Goal: Task Accomplishment & Management: Manage account settings

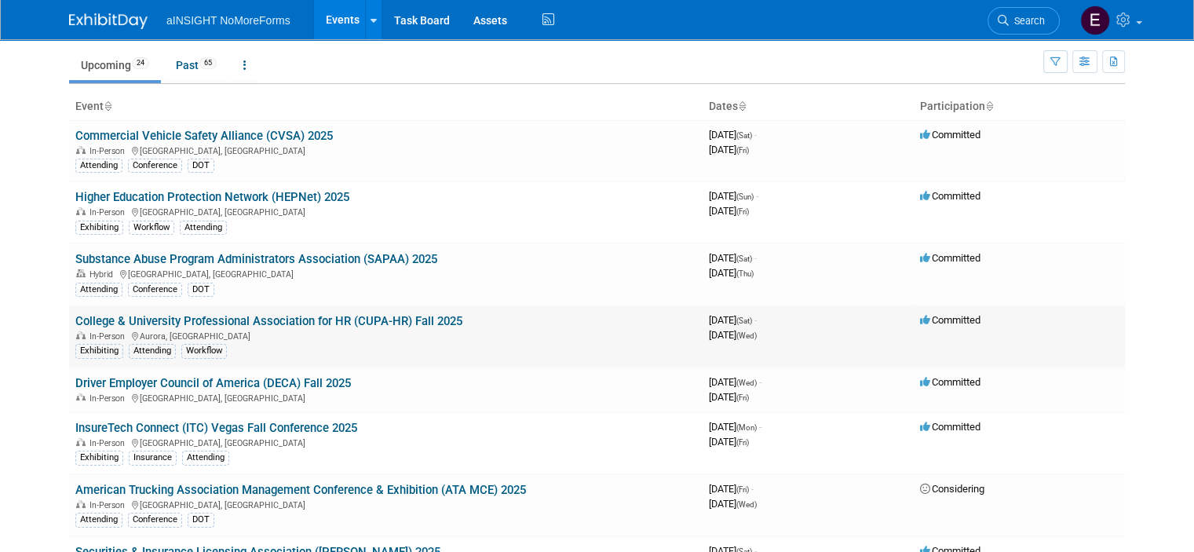
scroll to position [78, 0]
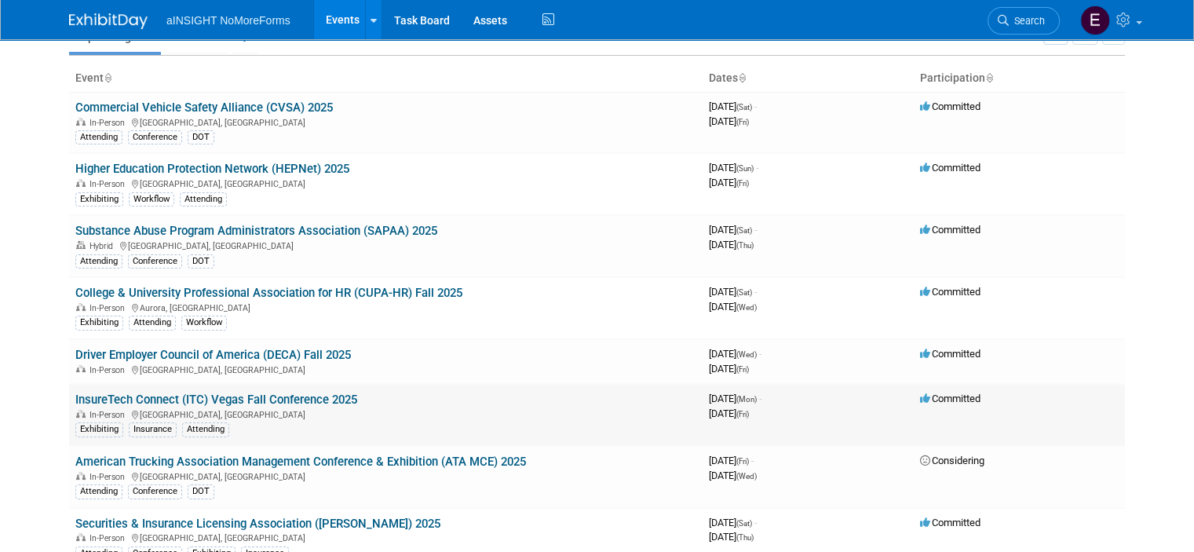
click at [263, 398] on link "InsureTech Connect (ITC) Vegas Fall Conference 2025" at bounding box center [216, 399] width 282 height 14
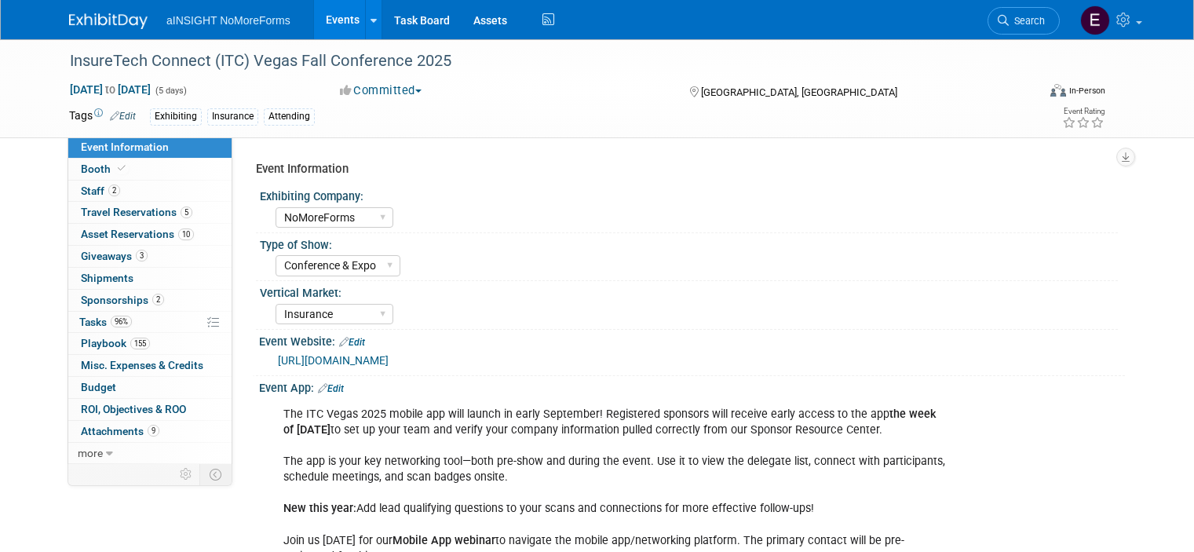
select select "NoMoreForms"
select select "Conference & Expo"
select select "Insurance"
select select "Full Access"
select select "No"
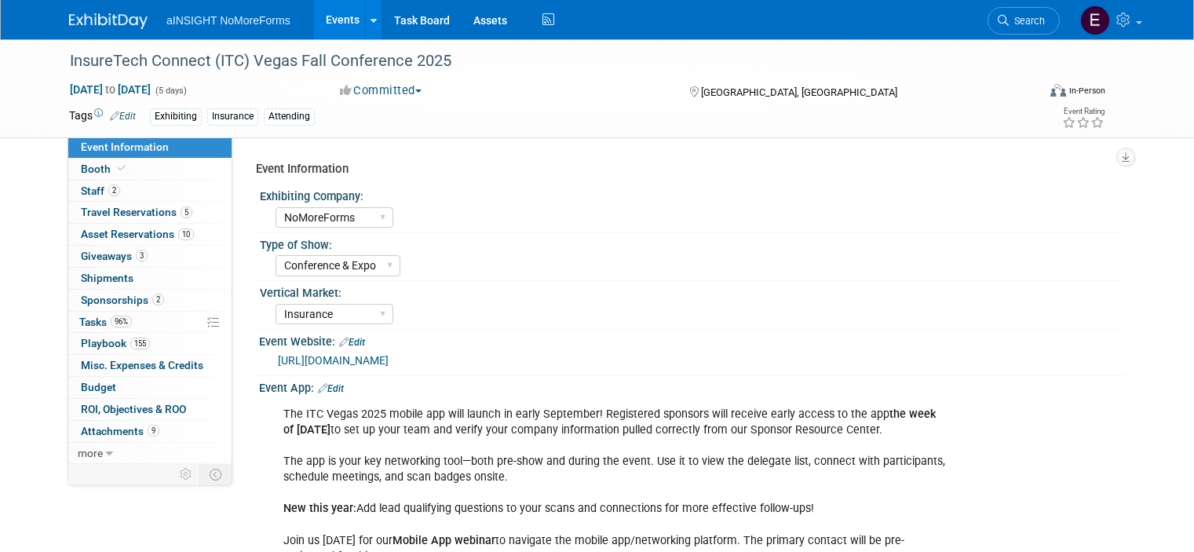
select select "Yes"
select select "No"
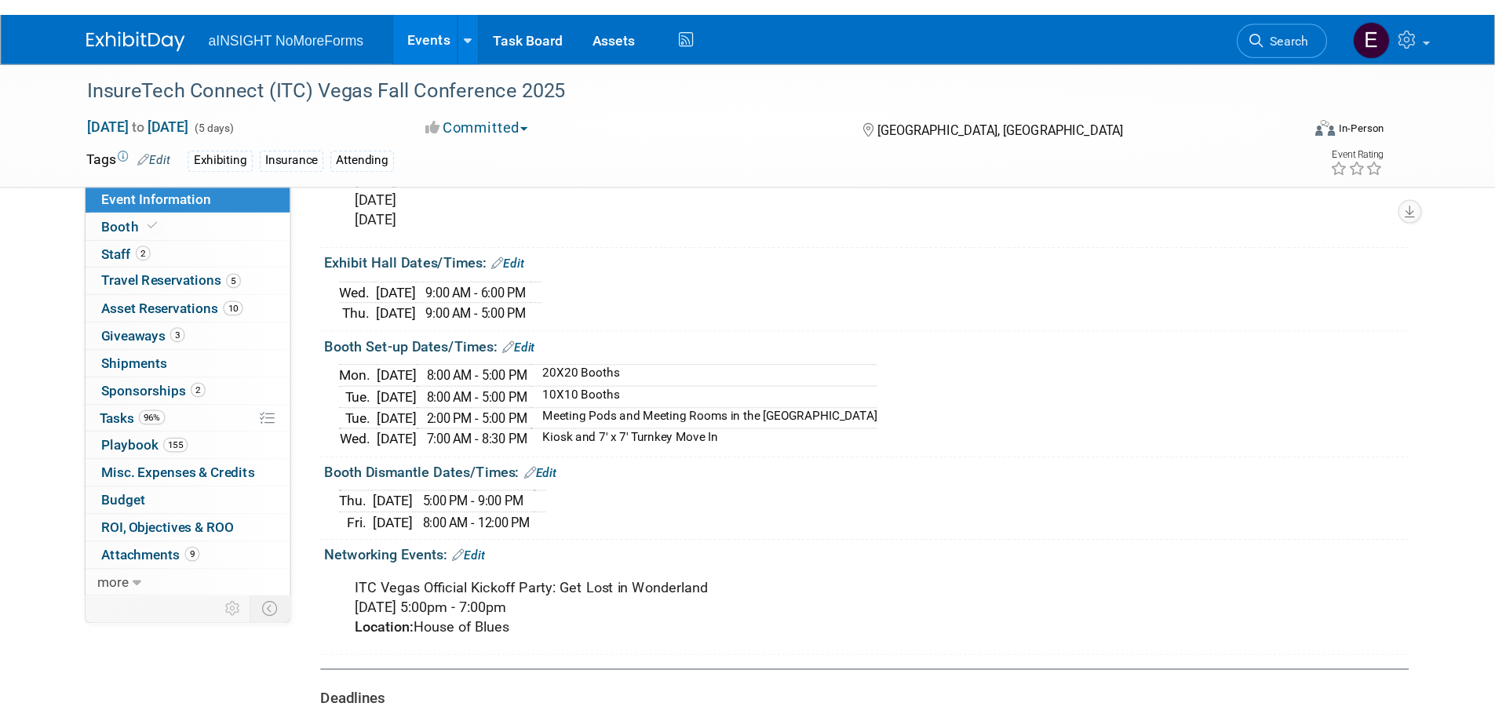
scroll to position [1570, 0]
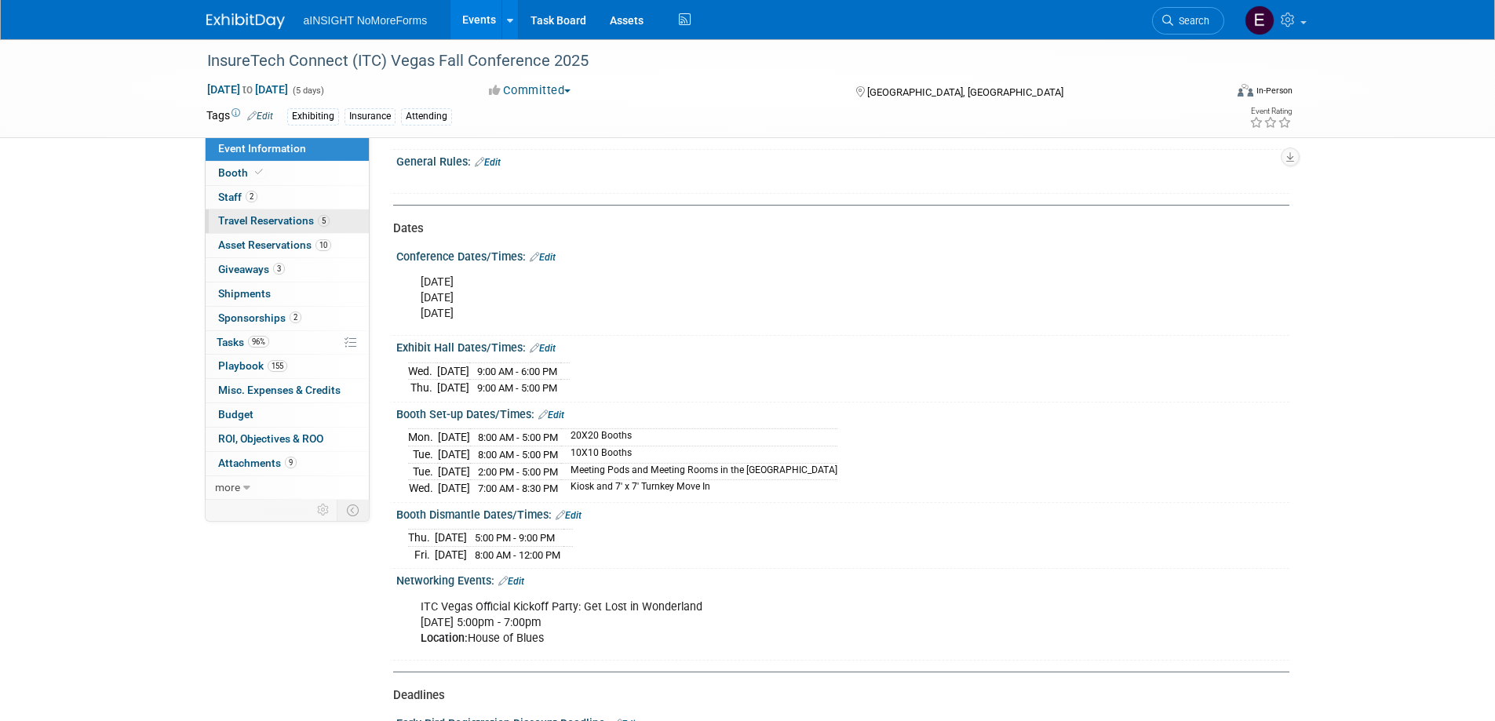
click at [290, 217] on span "Travel Reservations 5" at bounding box center [273, 220] width 111 height 13
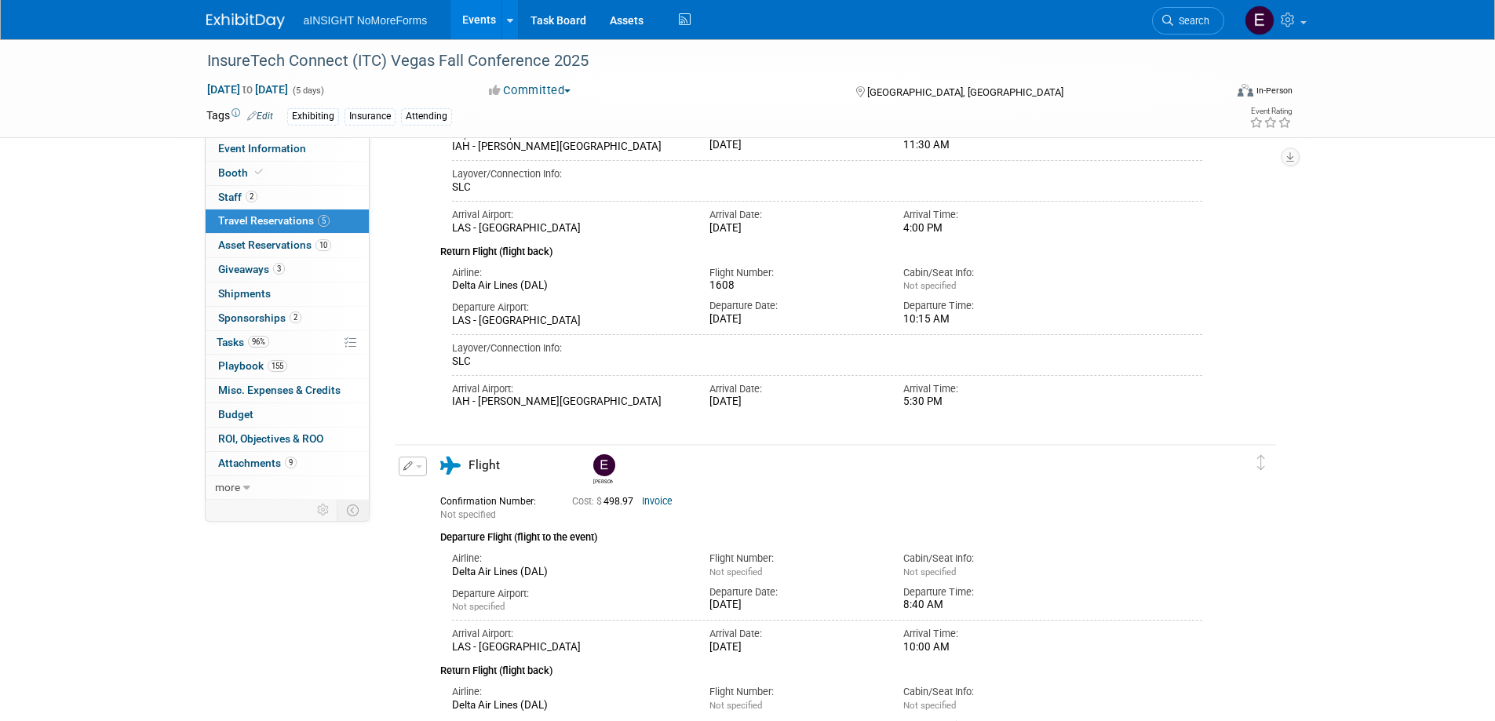
scroll to position [471, 0]
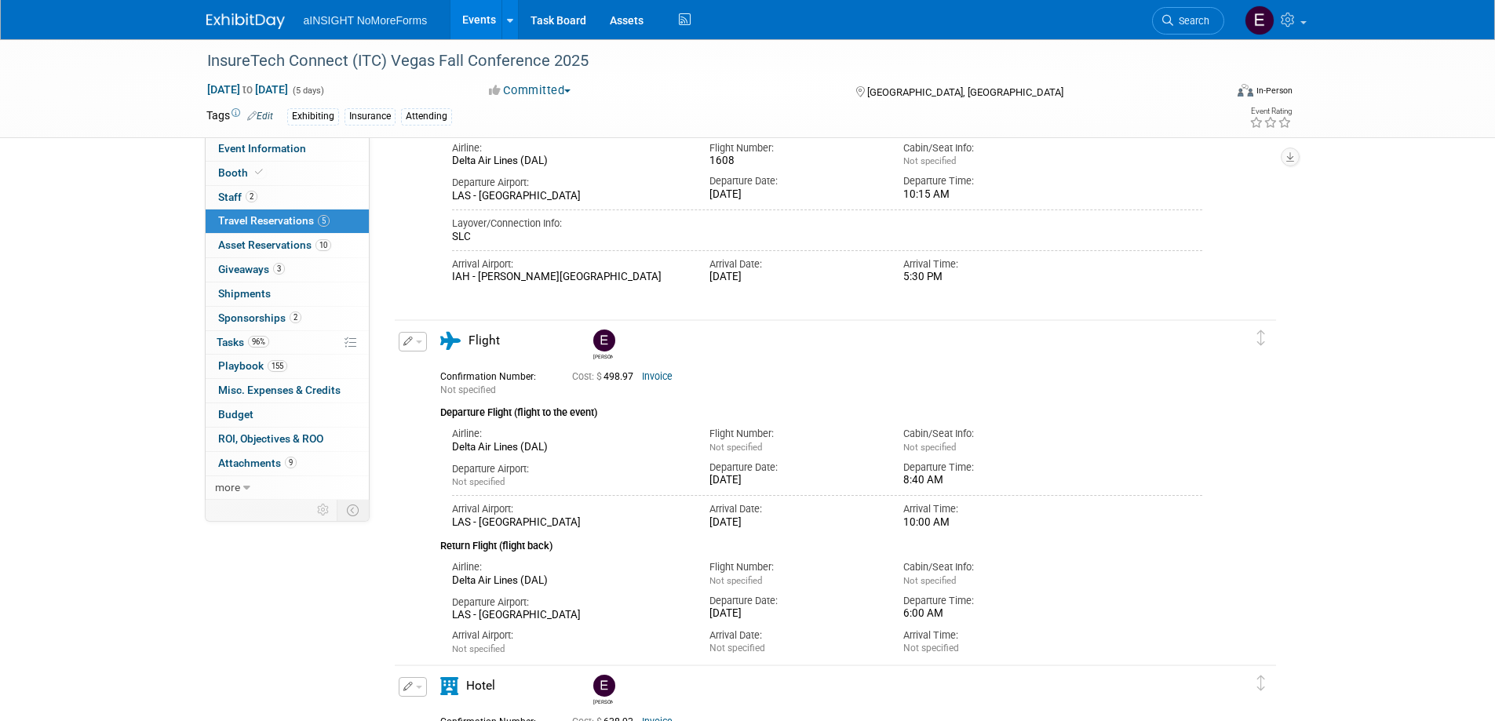
click at [121, 492] on div "InsureTech Connect (ITC) Vegas Fall Conference 2025 [DATE] to [DATE] (5 days) […" at bounding box center [747, 278] width 1495 height 1421
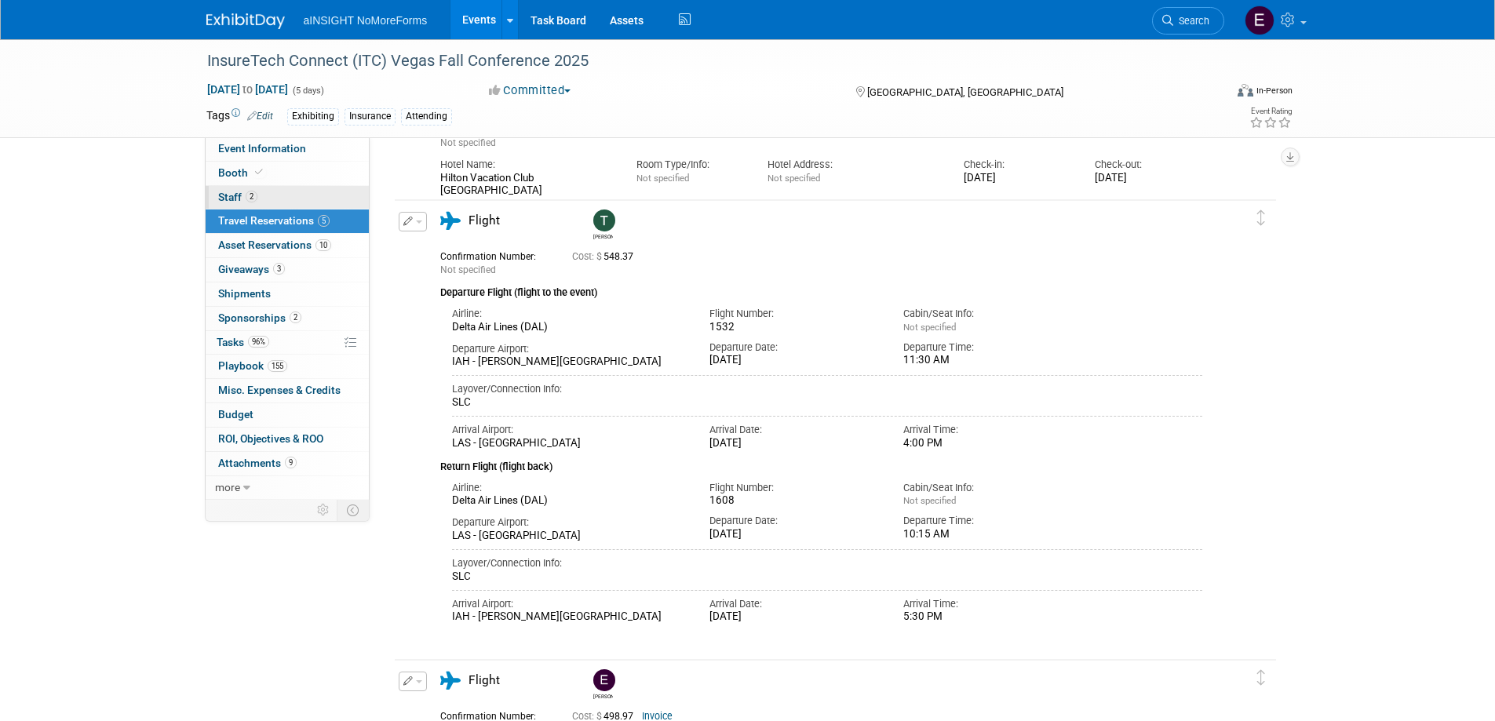
scroll to position [0, 0]
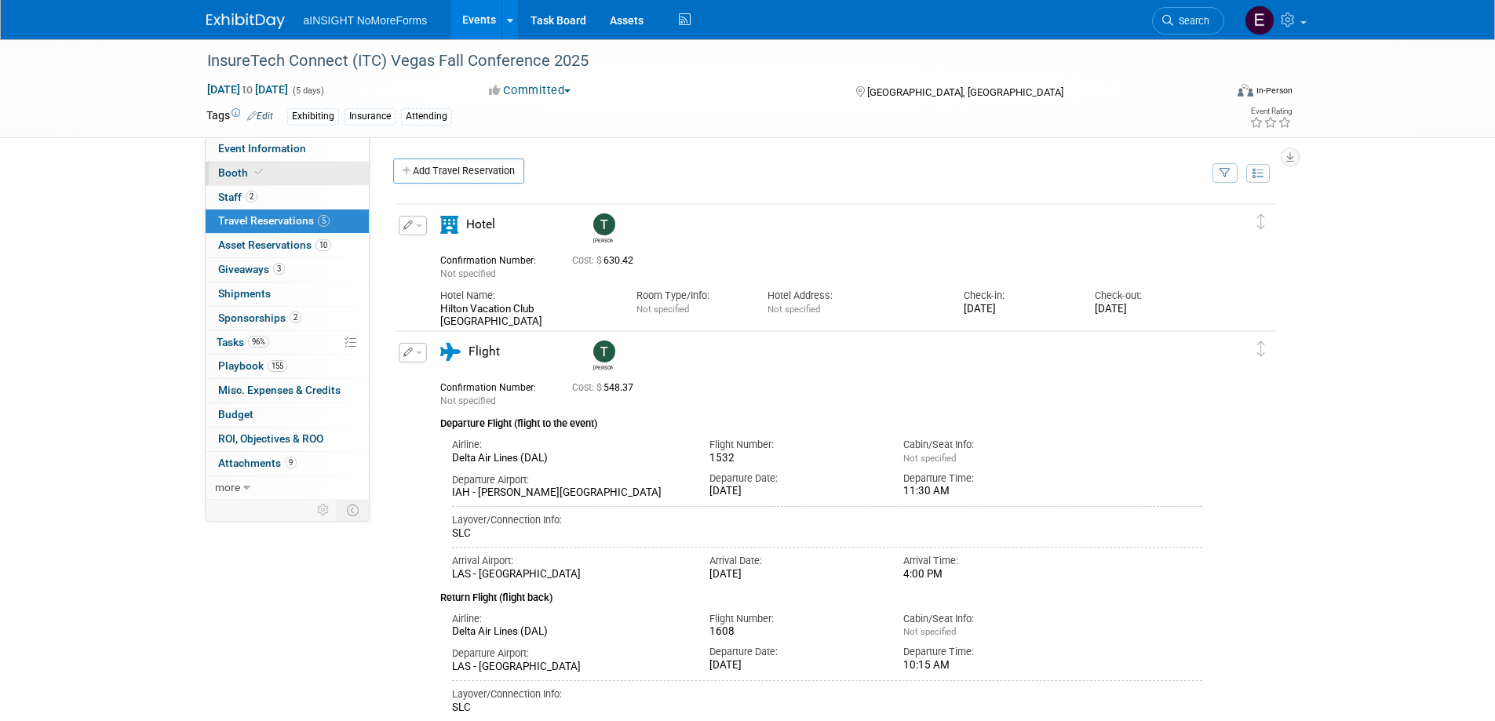
click at [237, 173] on span "Booth" at bounding box center [242, 172] width 48 height 13
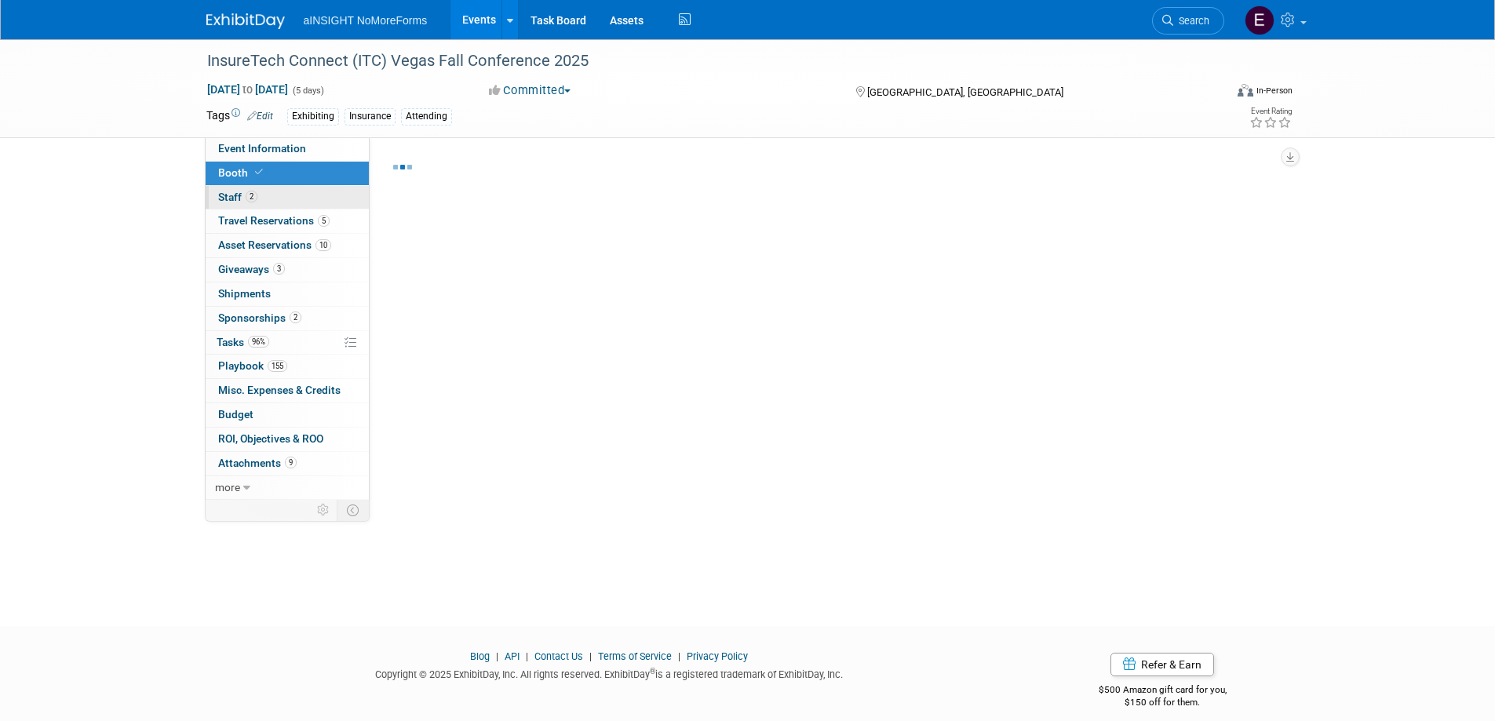
select select "NoMoreForms"
select select "AE Enterprise Insurance"
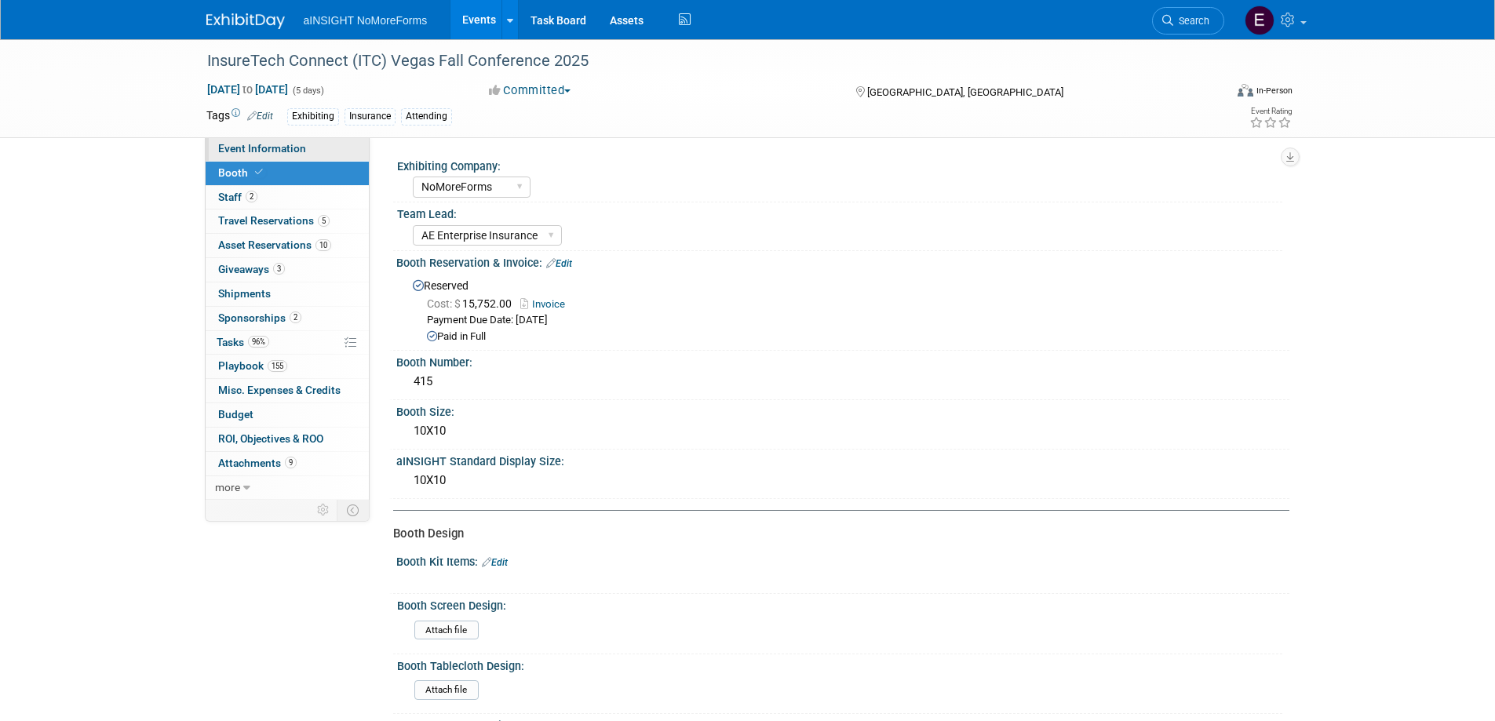
click at [240, 152] on span "Event Information" at bounding box center [262, 148] width 88 height 13
select select "NoMoreForms"
select select "Conference & Expo"
select select "Insurance"
select select "Full Access"
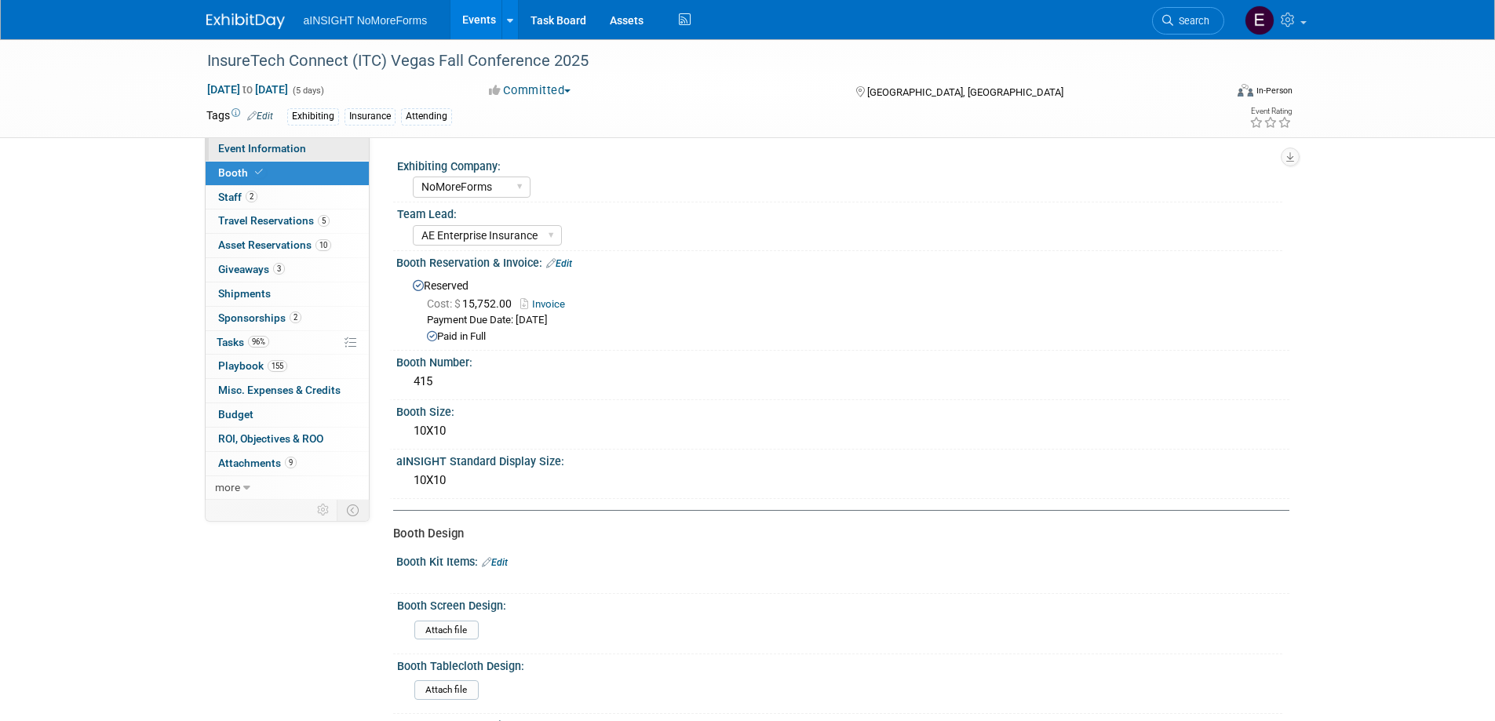
select select "No"
select select "Yes"
select select "No"
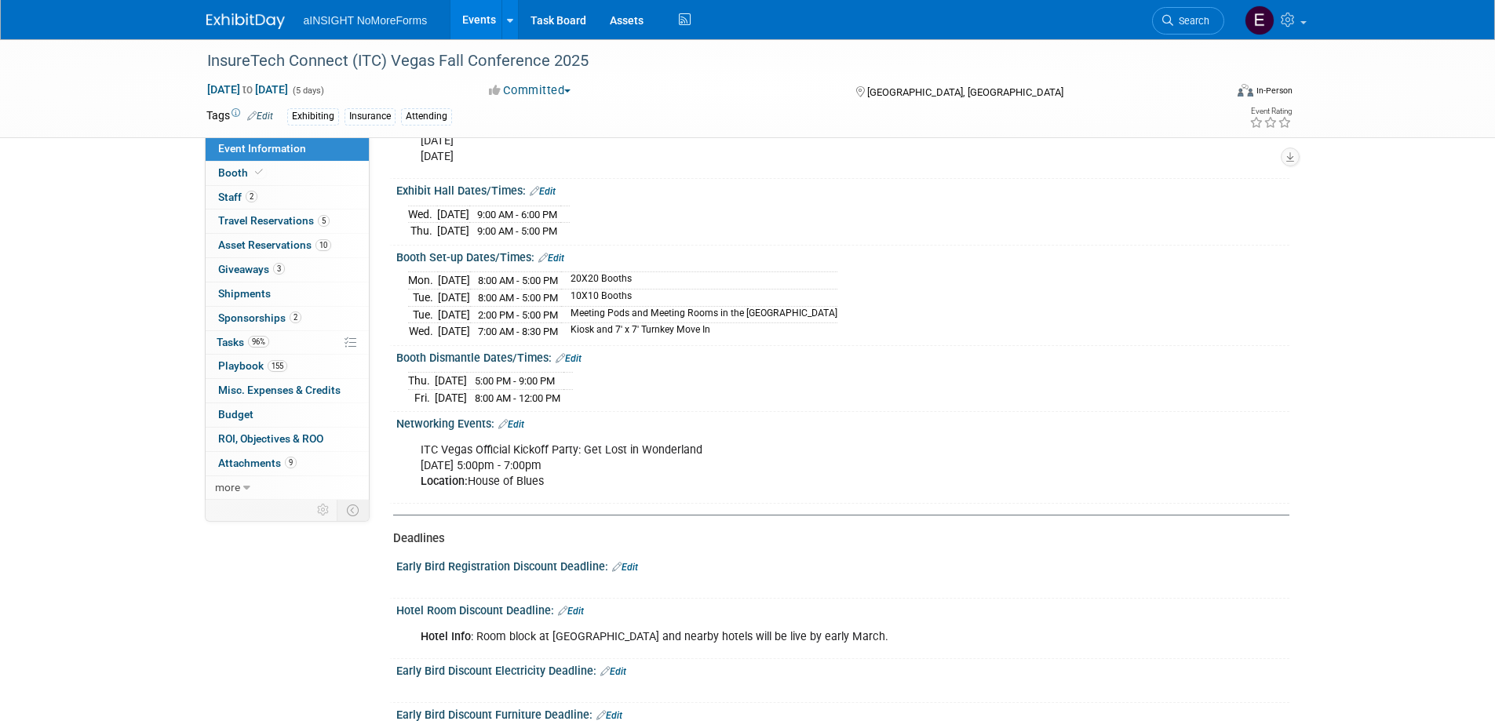
scroll to position [1648, 0]
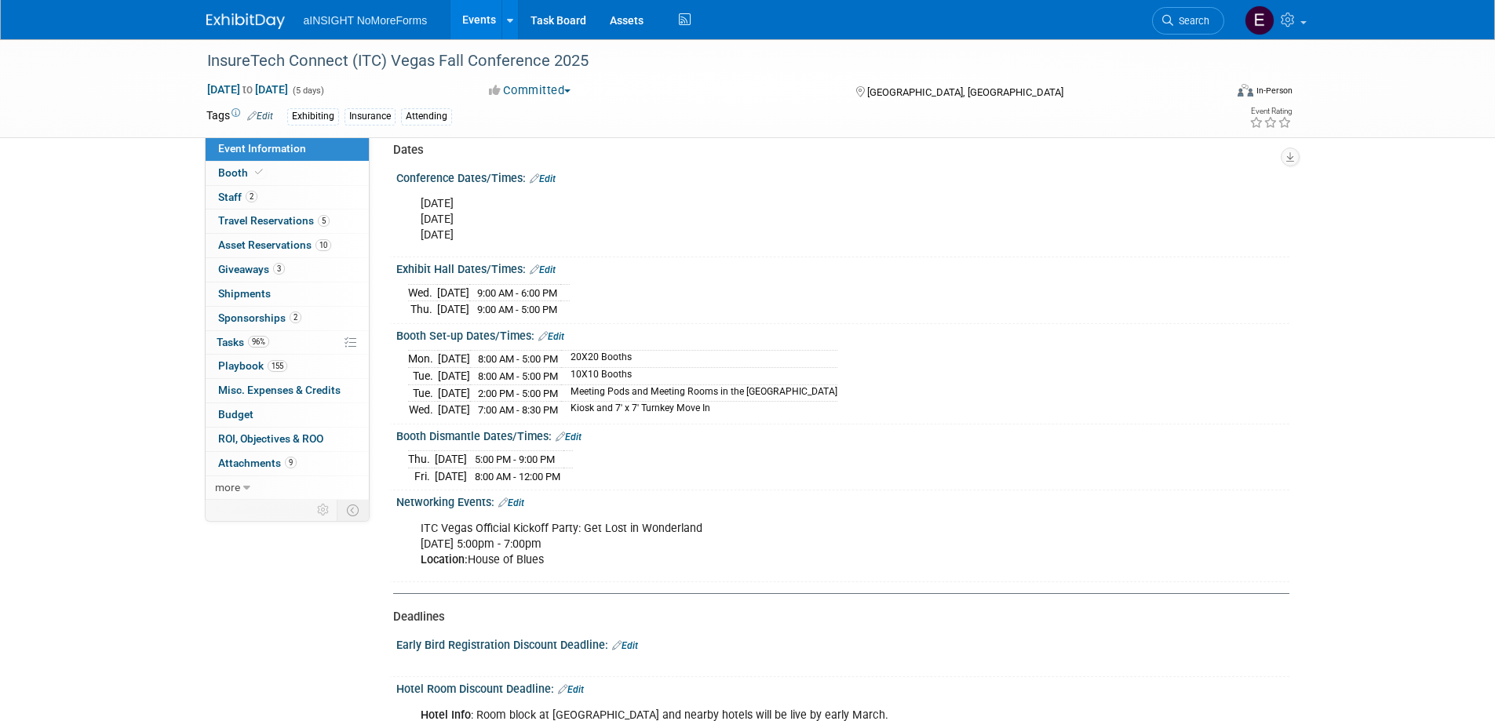
click at [1193, 365] on div "[DATE] 8:00 AM - 5:00 PM 20X20 Booths [DATE] 8:00 AM - 5:00 PM 10X10 Booths" at bounding box center [843, 381] width 870 height 71
click at [235, 222] on span "Travel Reservations 5" at bounding box center [273, 220] width 111 height 13
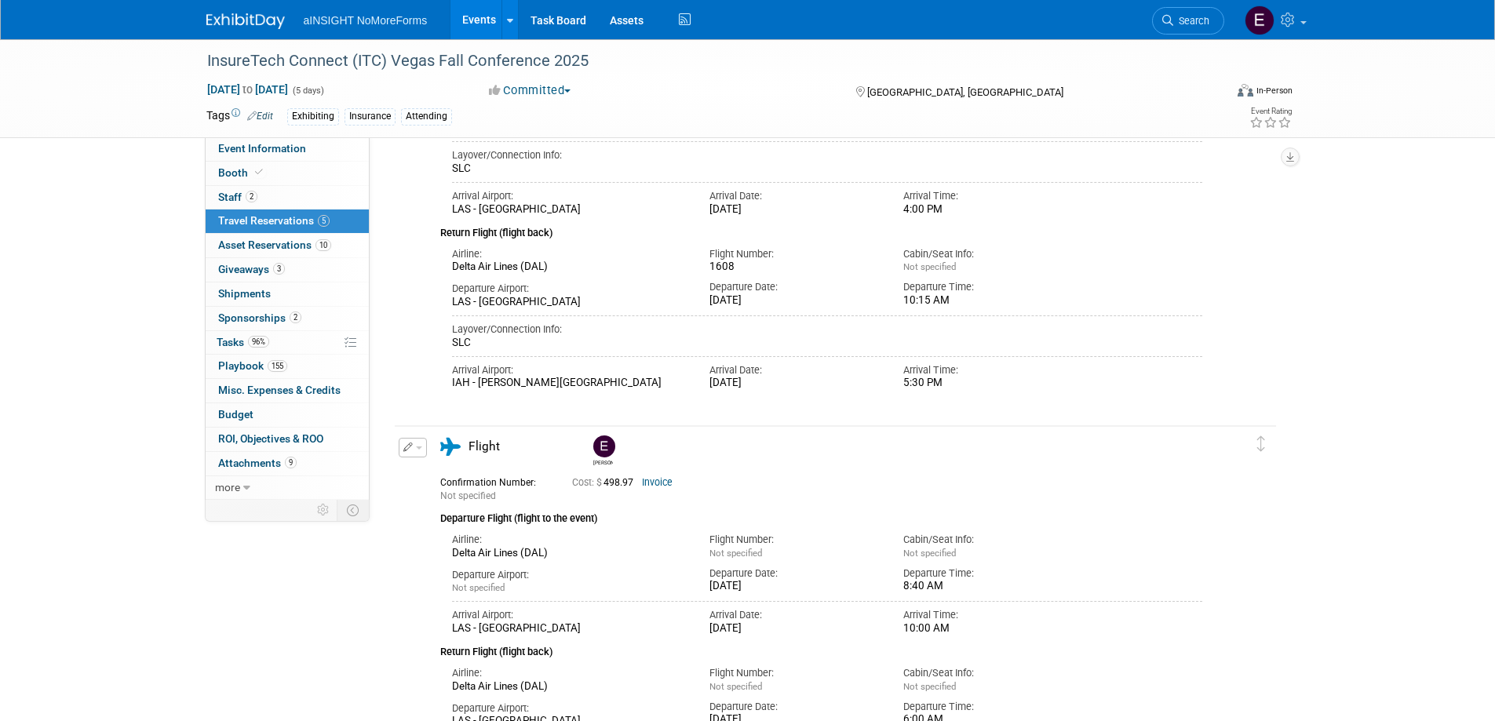
scroll to position [471, 0]
